Goal: Transaction & Acquisition: Purchase product/service

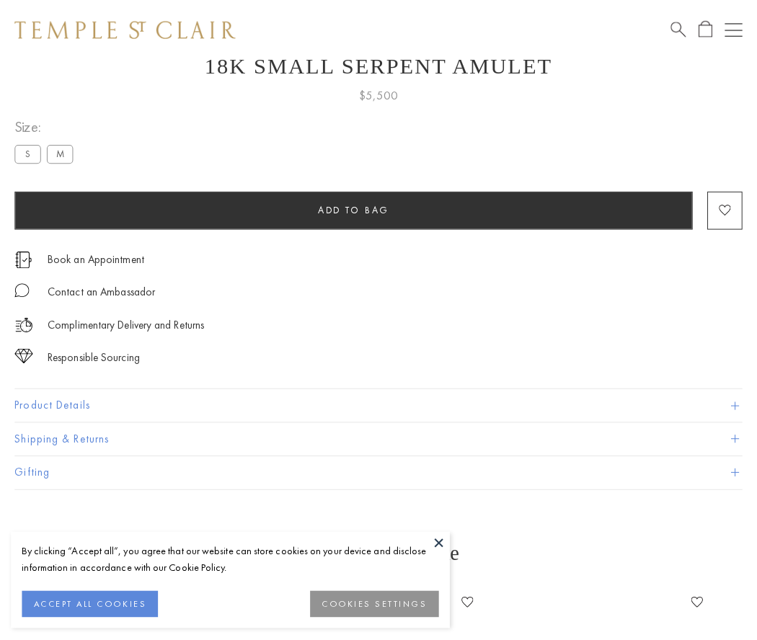
scroll to position [58, 0]
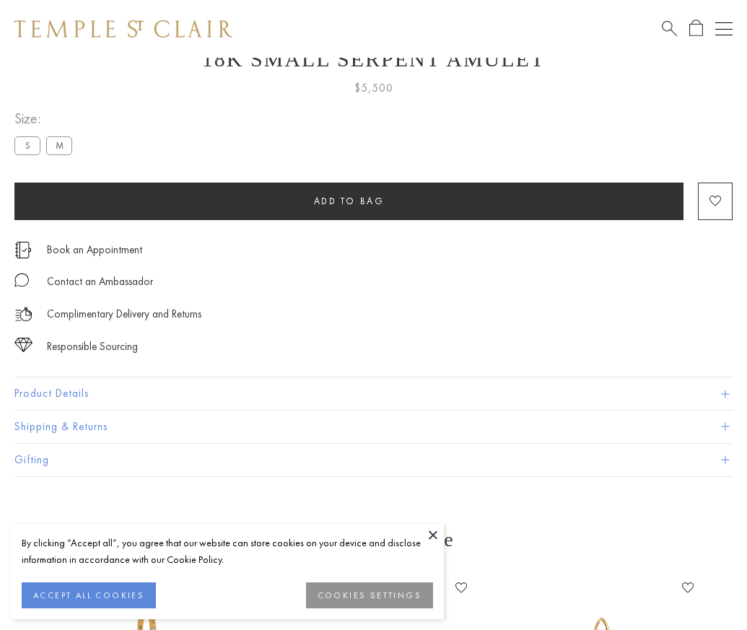
click at [348, 201] on span "Add to bag" at bounding box center [349, 201] width 71 height 12
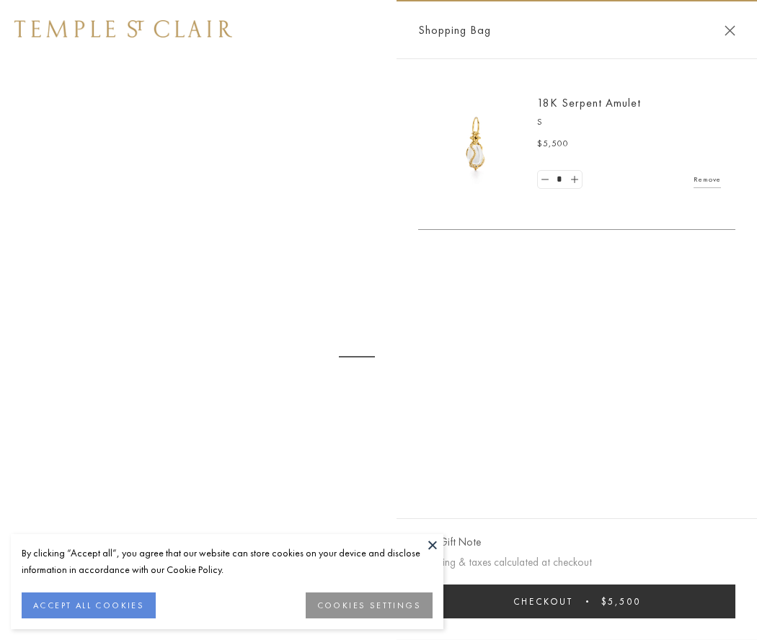
click at [577, 602] on button "Checkout $5,500" at bounding box center [576, 602] width 317 height 34
